Goal: Check status

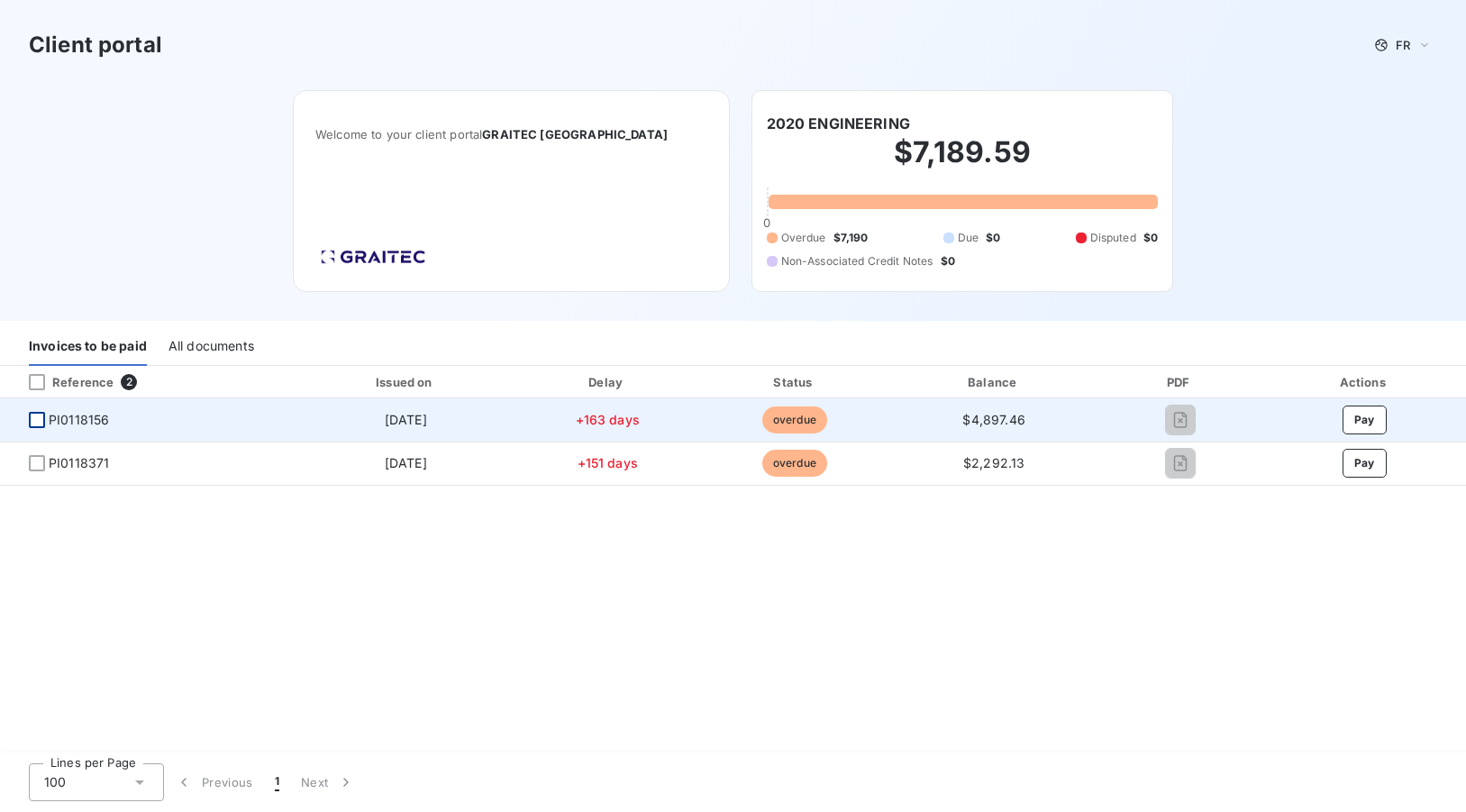
click at [39, 421] on div at bounding box center [36, 419] width 16 height 16
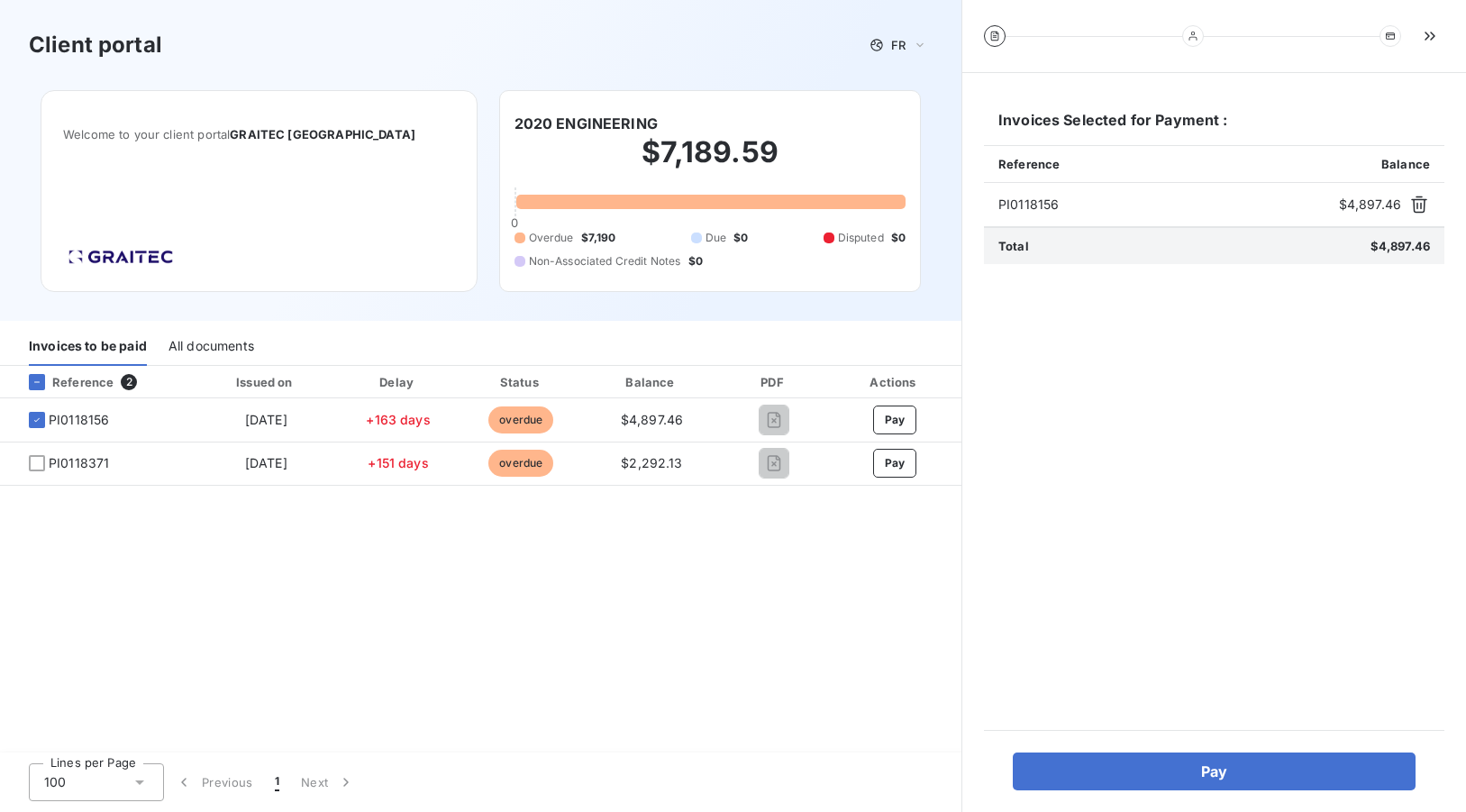
click at [1039, 205] on span "PI0118156" at bounding box center [1164, 204] width 333 height 18
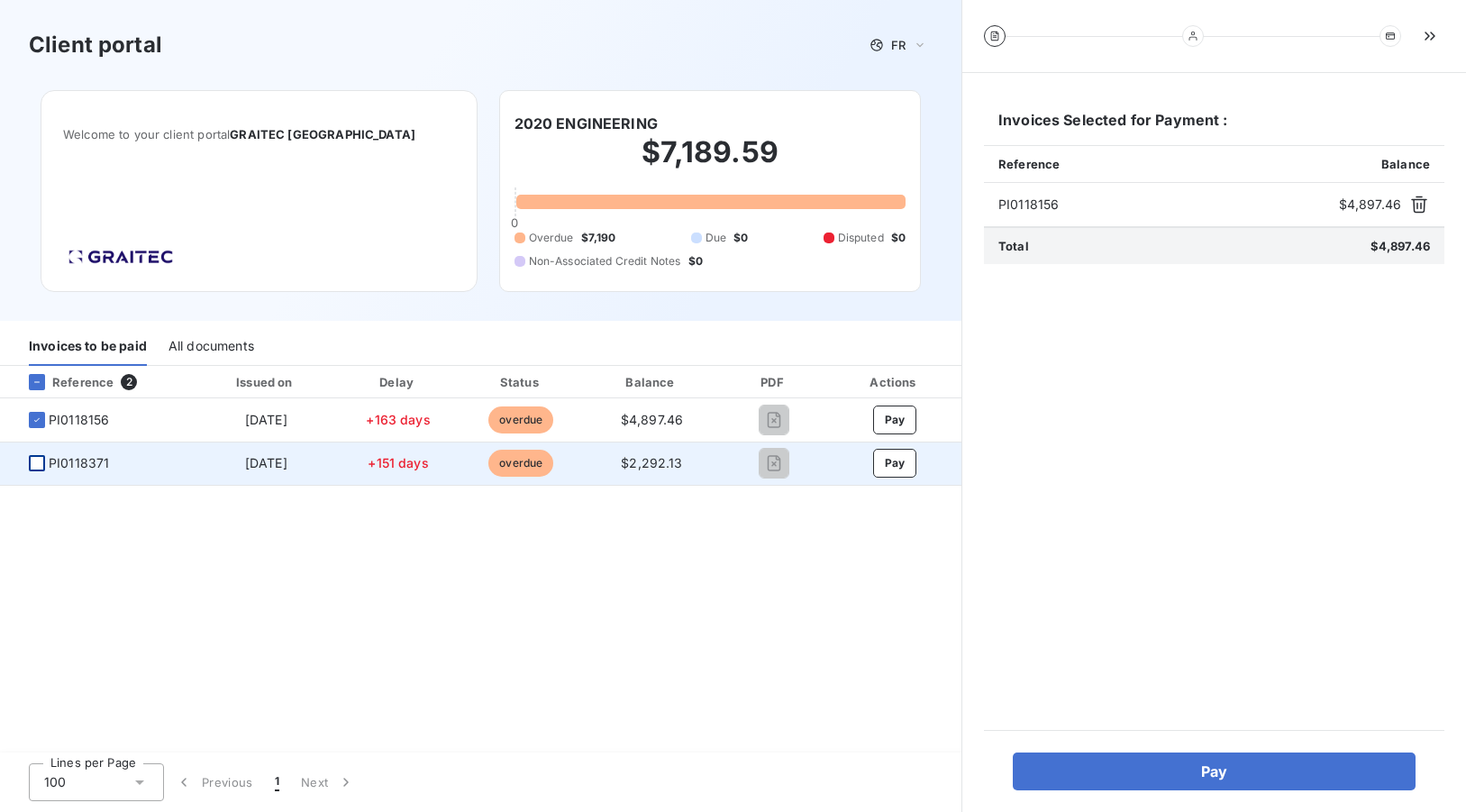
click at [32, 462] on div at bounding box center [36, 463] width 16 height 16
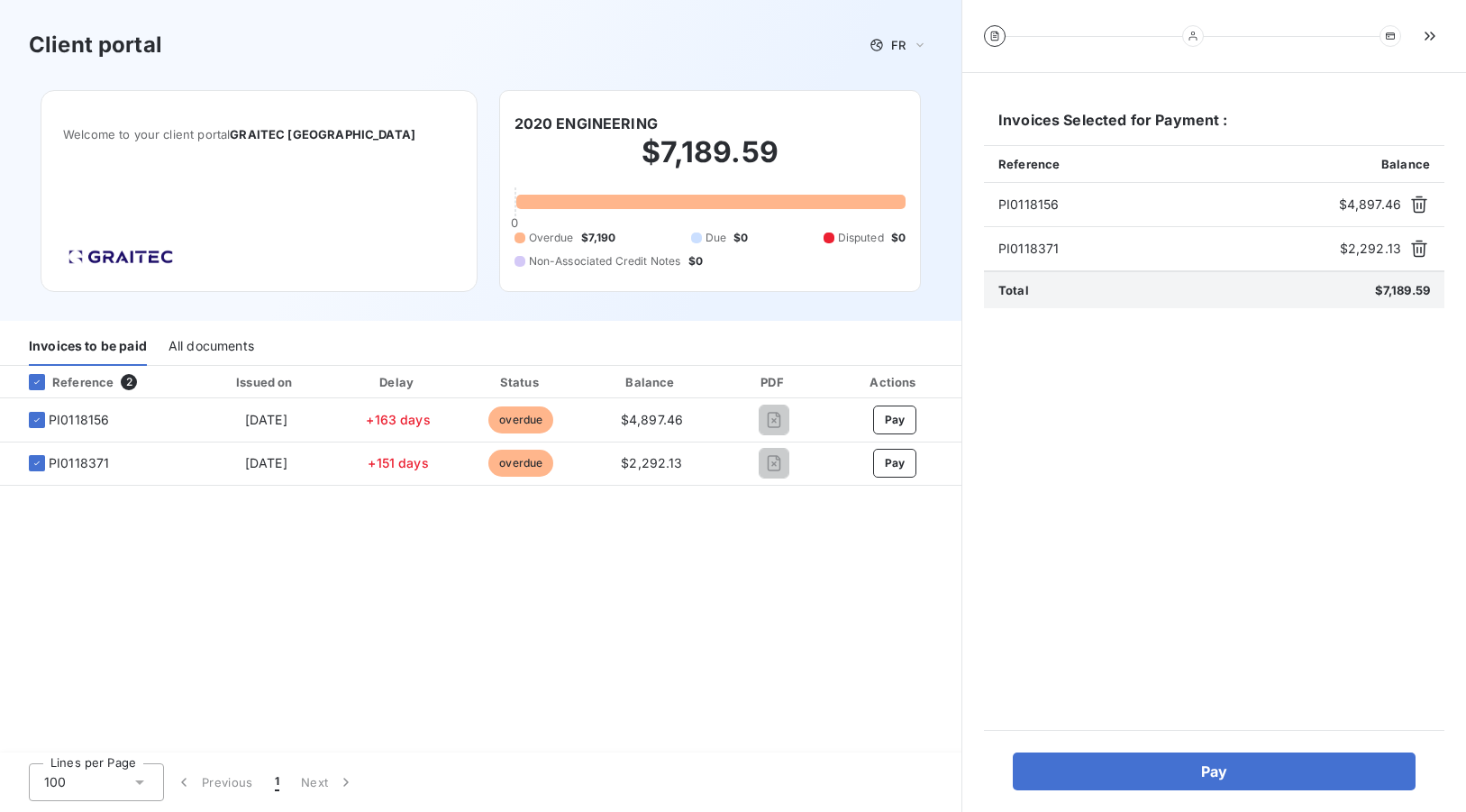
click at [1036, 255] on span "PI0118371" at bounding box center [1165, 249] width 334 height 18
click at [1191, 38] on icon at bounding box center [1193, 35] width 10 height 10
click at [199, 347] on div "All documents" at bounding box center [212, 347] width 85 height 38
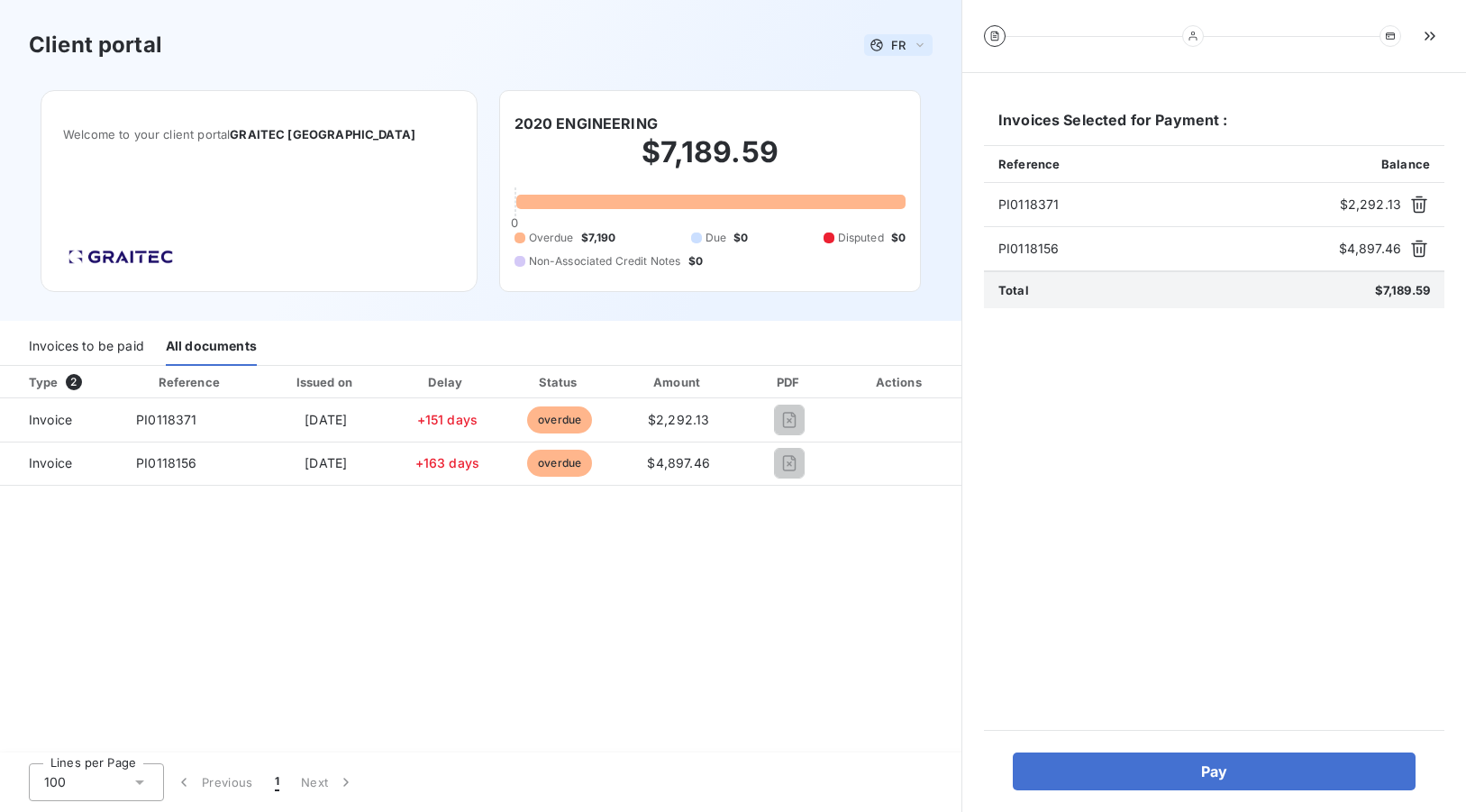
click at [921, 45] on icon at bounding box center [920, 46] width 8 height 4
click at [907, 117] on span "English" at bounding box center [902, 116] width 42 height 17
click at [1423, 37] on icon "button" at bounding box center [1430, 35] width 18 height 18
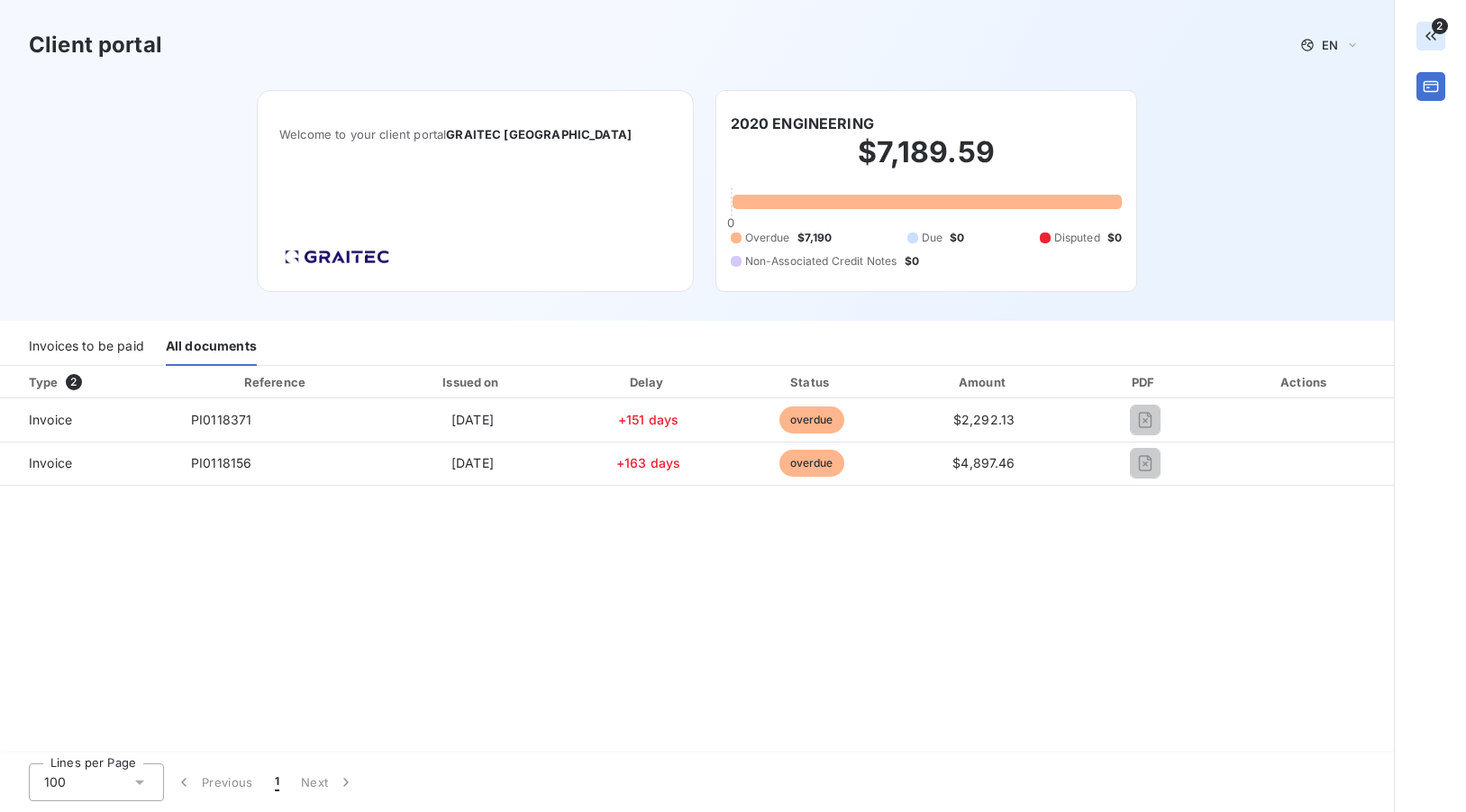
click at [1433, 30] on icon "button" at bounding box center [1431, 35] width 18 height 18
